Goal: Communication & Community: Answer question/provide support

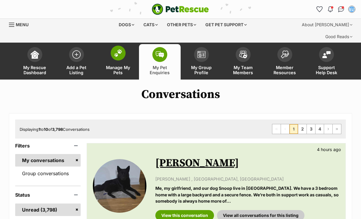
click at [121, 49] on img at bounding box center [118, 53] width 8 height 8
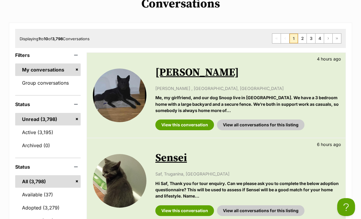
scroll to position [90, 0]
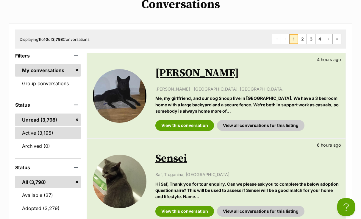
click at [51, 127] on link "Active (3,195)" at bounding box center [47, 133] width 65 height 13
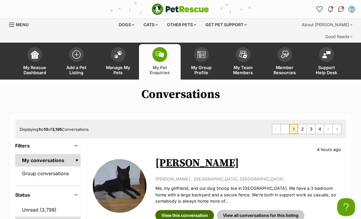
click at [184, 210] on link "View this conversation" at bounding box center [184, 215] width 59 height 11
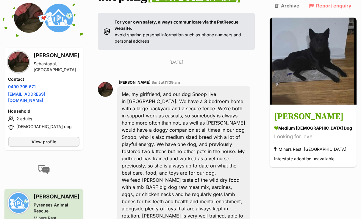
scroll to position [478, 0]
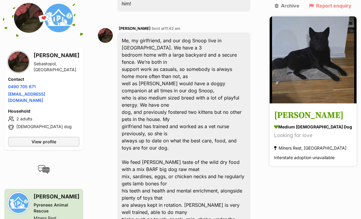
click at [305, 109] on h3 "[PERSON_NAME]" at bounding box center [313, 115] width 78 height 13
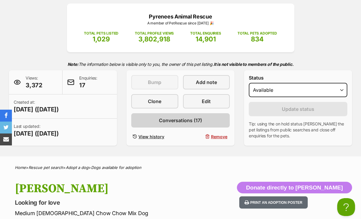
click at [194, 121] on span "Conversations (17)" at bounding box center [180, 120] width 43 height 7
